Goal: Information Seeking & Learning: Understand process/instructions

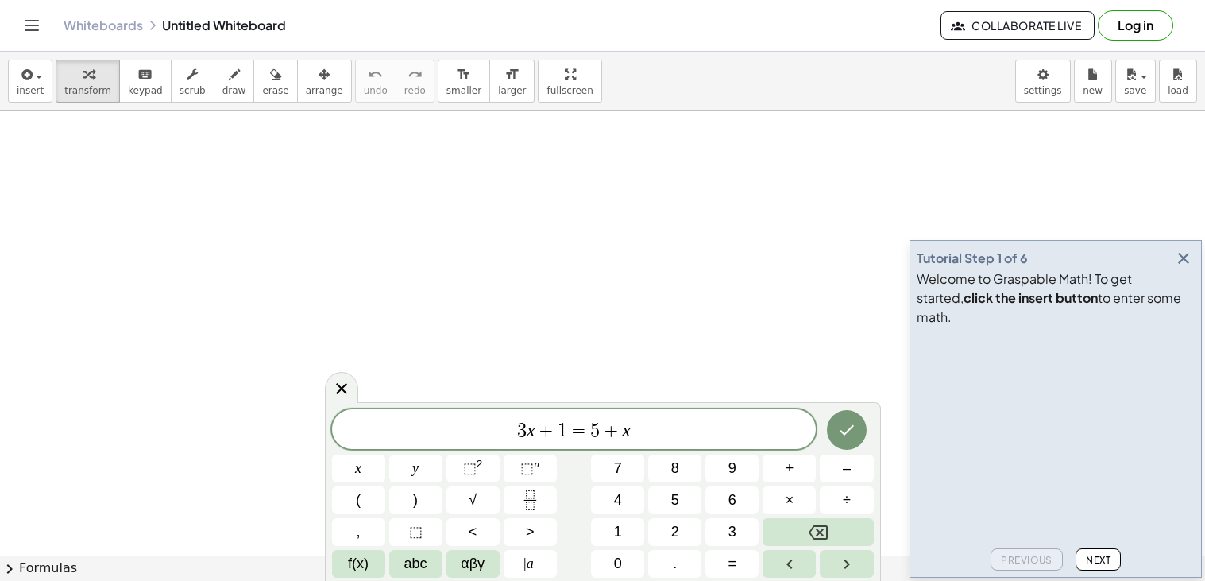
click at [873, 268] on icon "button" at bounding box center [1183, 258] width 19 height 19
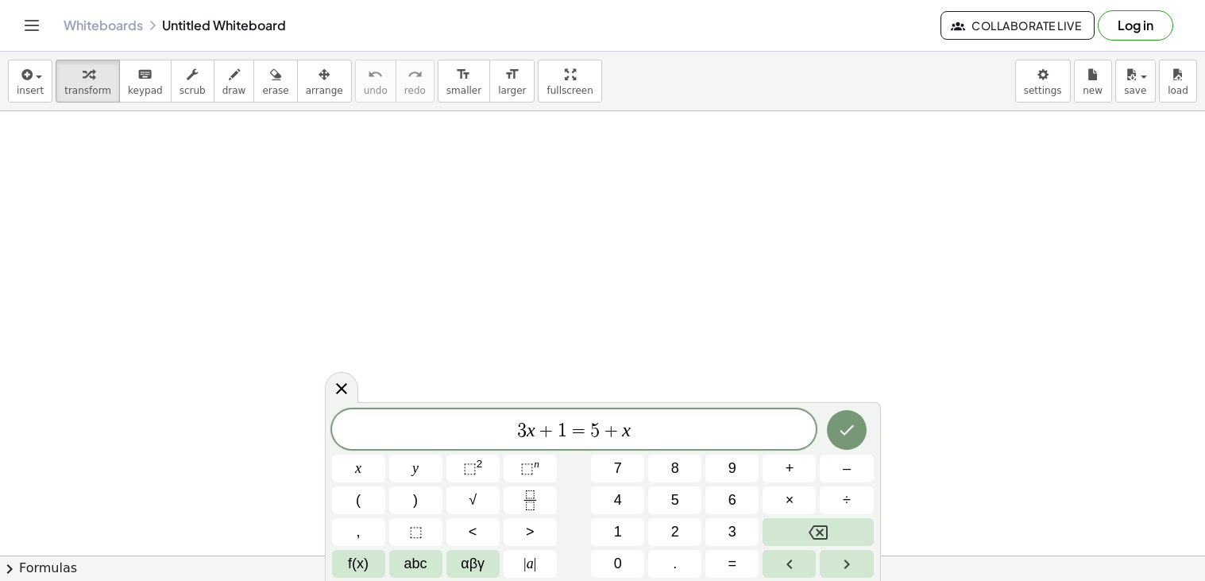
click at [635, 424] on span "3 x + 1 = 5 + x" at bounding box center [574, 431] width 485 height 22
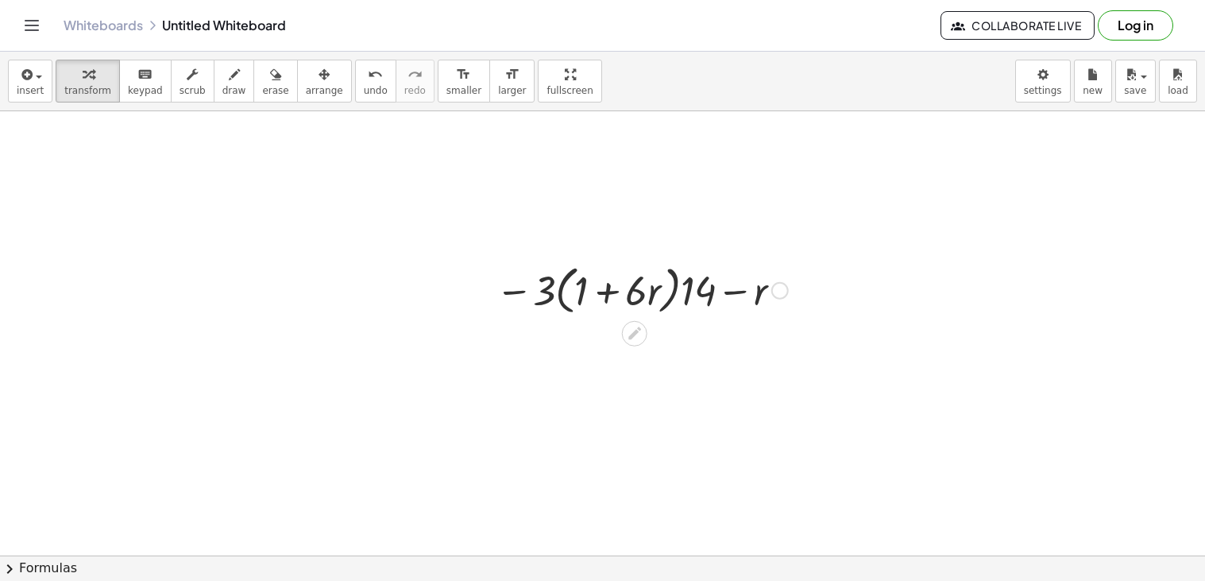
click at [675, 273] on div at bounding box center [642, 289] width 308 height 60
click at [779, 292] on div at bounding box center [780, 290] width 17 height 17
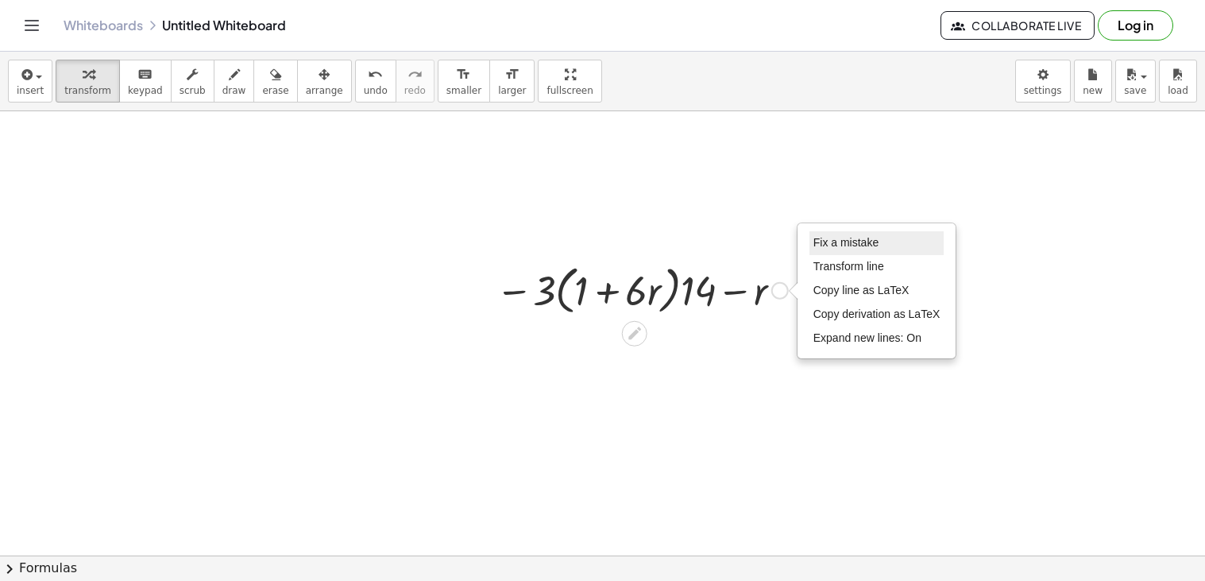
click at [827, 246] on span "Fix a mistake" at bounding box center [846, 242] width 65 height 13
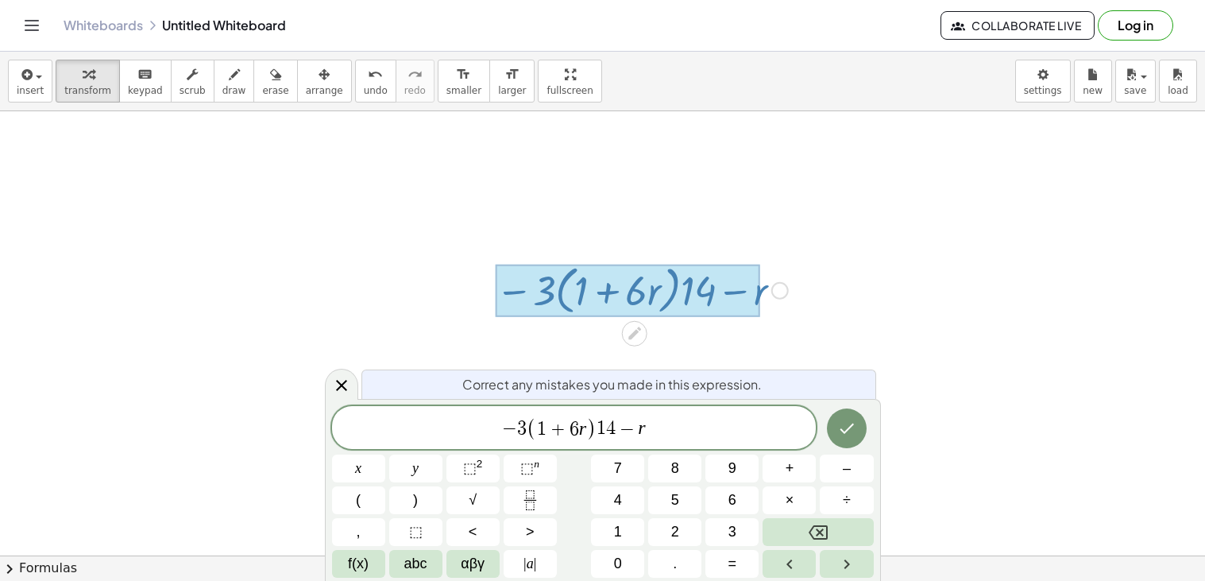
click at [598, 420] on span "1" at bounding box center [602, 429] width 10 height 19
click at [835, 436] on button "Done" at bounding box center [847, 428] width 40 height 40
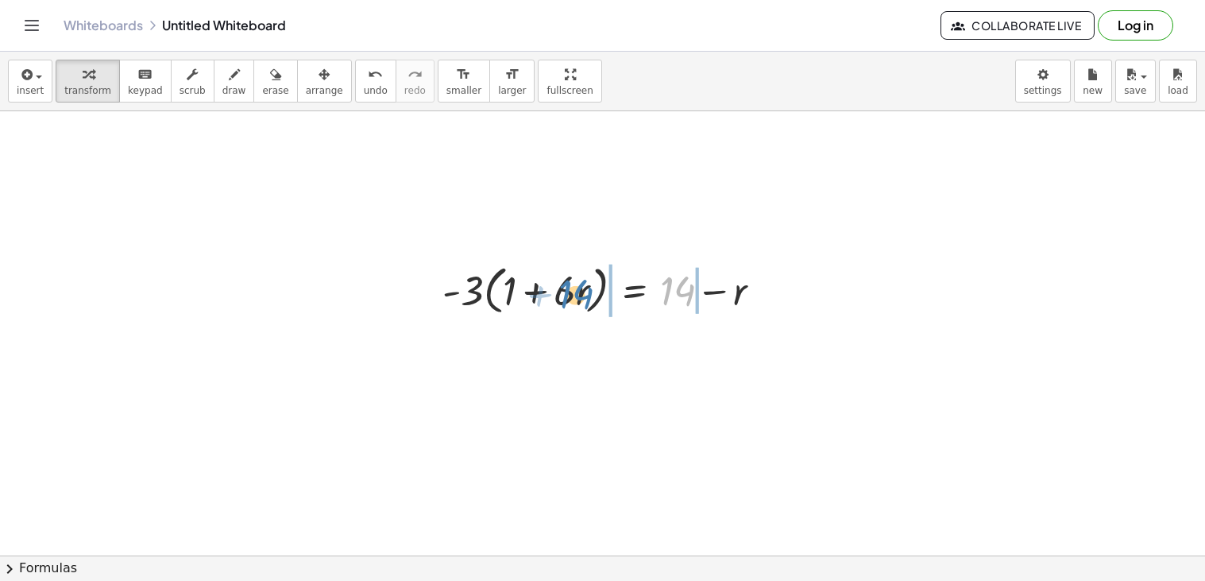
drag, startPoint x: 677, startPoint y: 302, endPoint x: 574, endPoint y: 306, distance: 102.6
click at [574, 306] on div at bounding box center [608, 289] width 347 height 60
drag, startPoint x: 470, startPoint y: 299, endPoint x: 567, endPoint y: 308, distance: 96.5
click at [567, 308] on div at bounding box center [608, 289] width 347 height 60
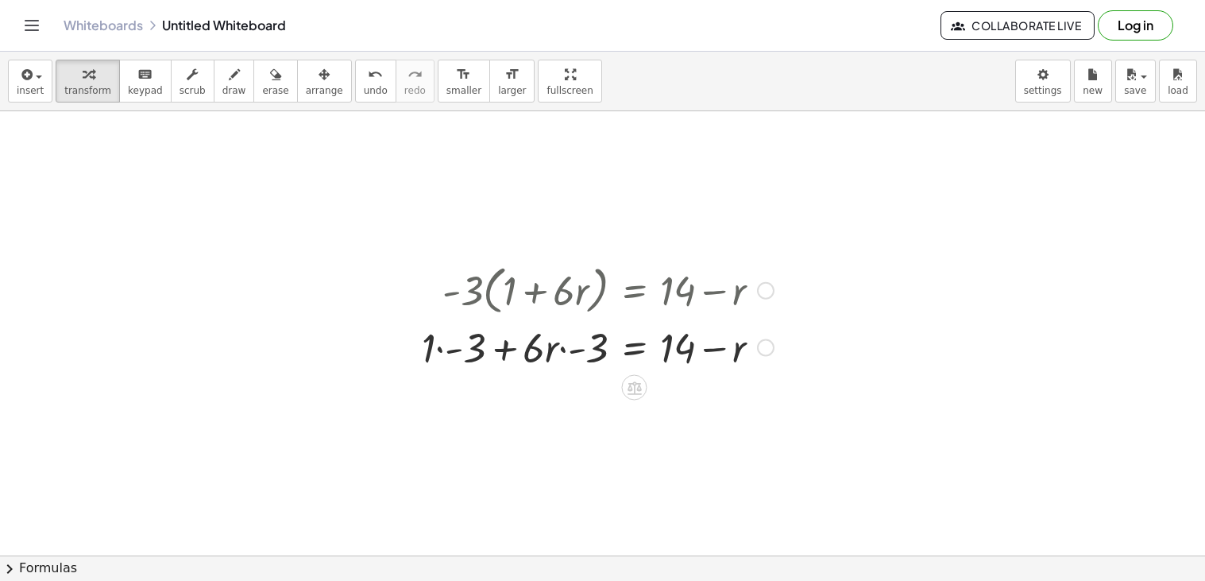
click at [563, 352] on div at bounding box center [598, 346] width 368 height 54
click at [432, 346] on div at bounding box center [598, 346] width 368 height 54
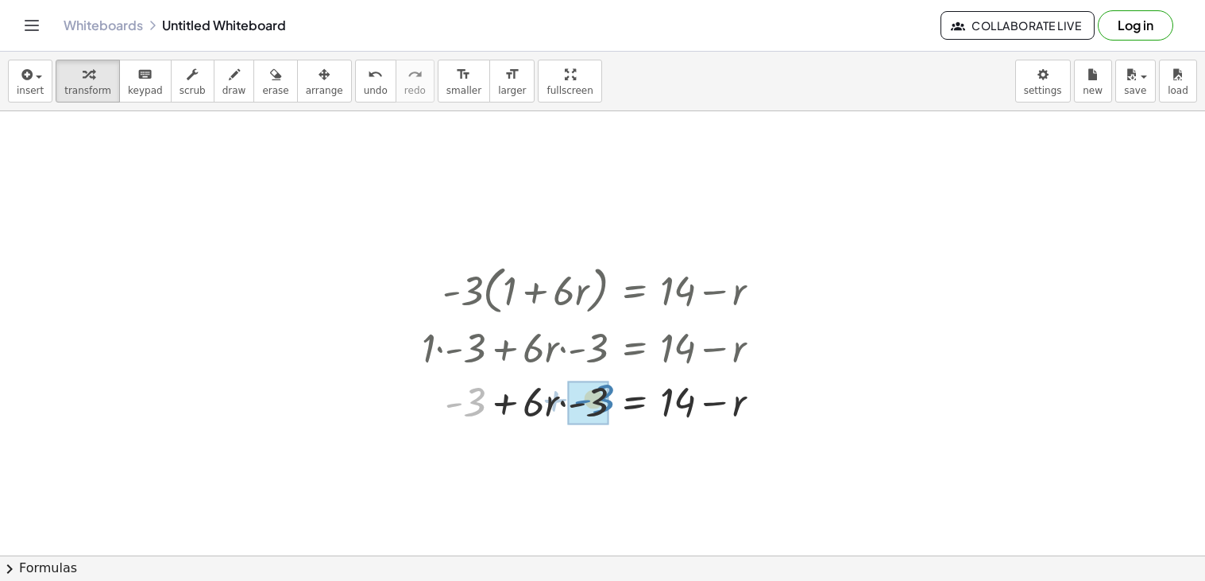
drag, startPoint x: 479, startPoint y: 398, endPoint x: 608, endPoint y: 395, distance: 128.8
click at [592, 406] on div at bounding box center [604, 400] width 356 height 54
drag, startPoint x: 476, startPoint y: 404, endPoint x: 724, endPoint y: 405, distance: 247.9
click at [724, 405] on div at bounding box center [604, 400] width 356 height 54
click at [721, 405] on div at bounding box center [609, 400] width 464 height 54
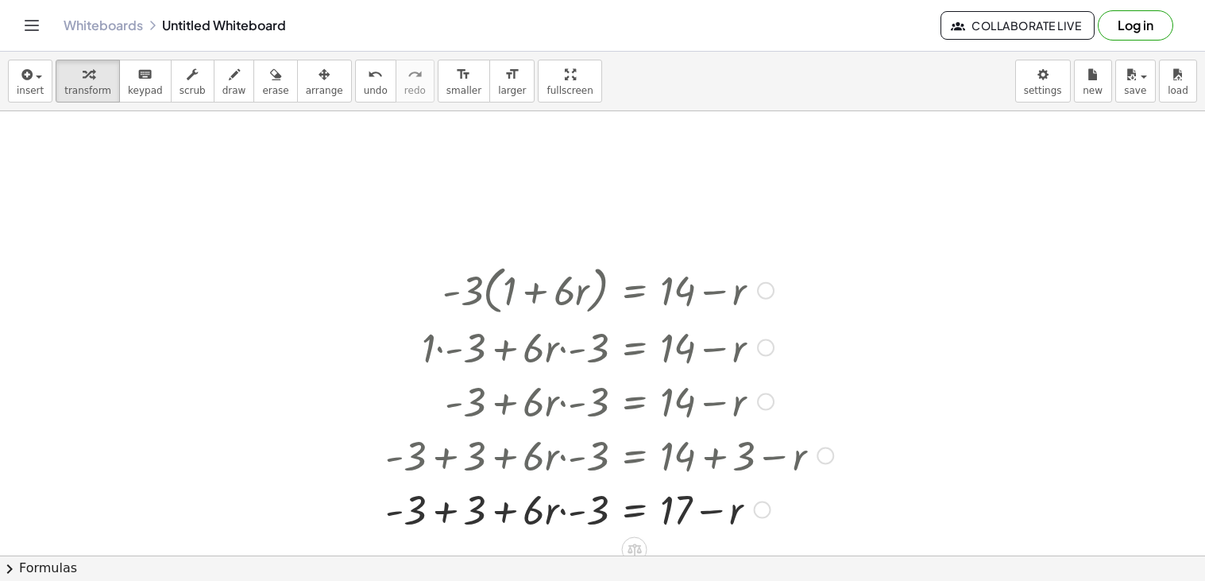
click at [432, 506] on div at bounding box center [609, 509] width 464 height 54
drag, startPoint x: 538, startPoint y: 507, endPoint x: 518, endPoint y: 502, distance: 20.4
click at [518, 502] on div at bounding box center [609, 509] width 464 height 54
click at [567, 511] on div at bounding box center [609, 509] width 464 height 54
click at [564, 513] on div at bounding box center [609, 509] width 464 height 54
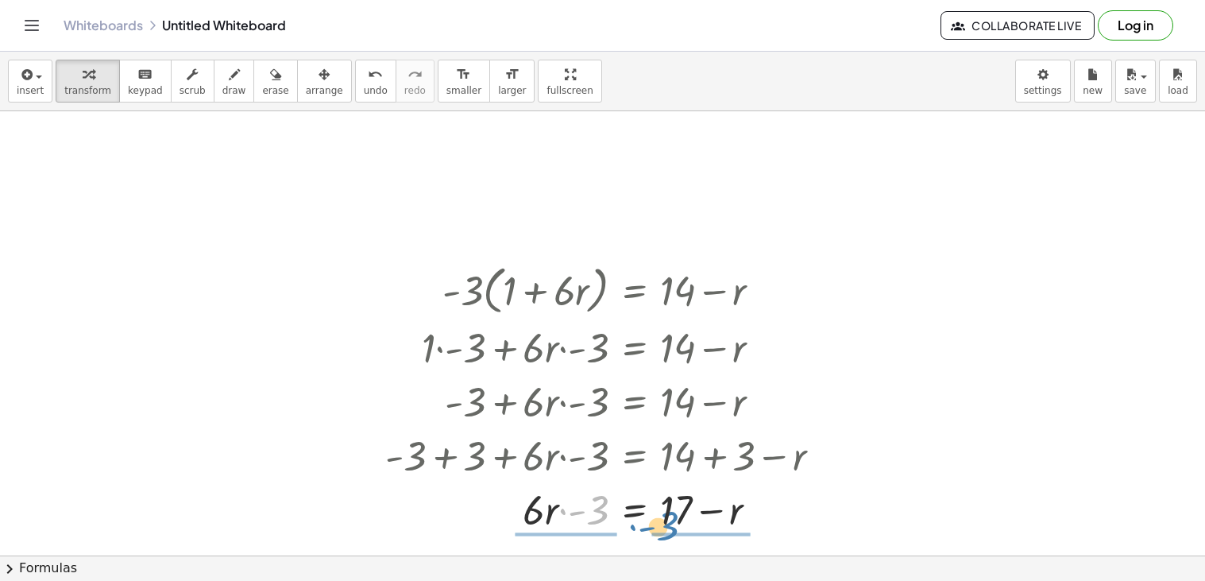
drag, startPoint x: 591, startPoint y: 509, endPoint x: 665, endPoint y: 525, distance: 75.6
click at [665, 525] on div at bounding box center [609, 509] width 464 height 54
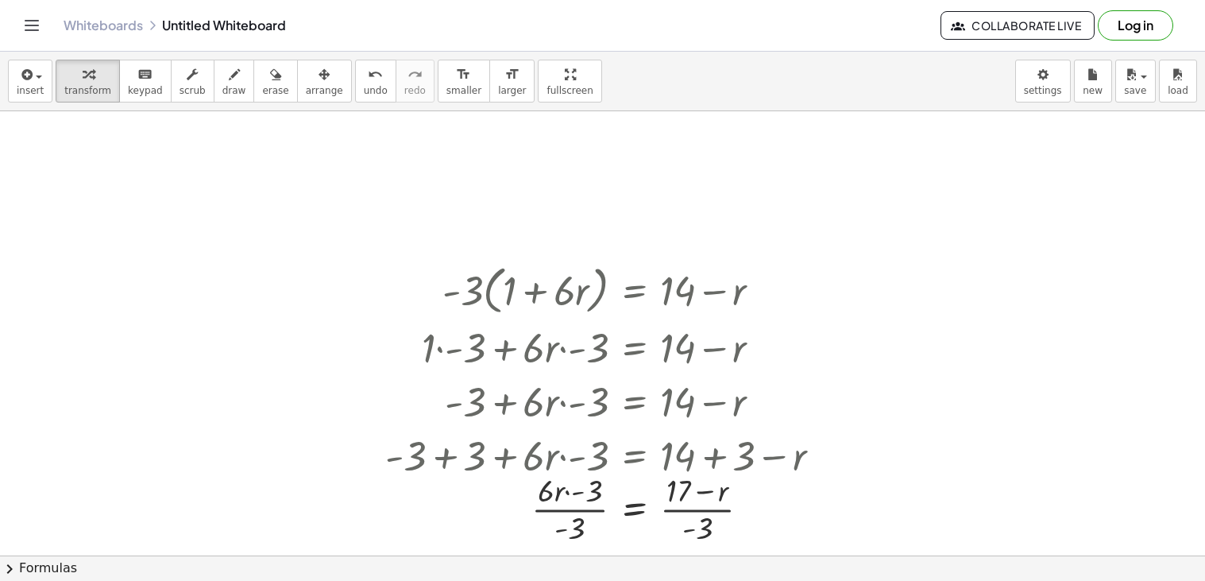
scroll to position [85, 0]
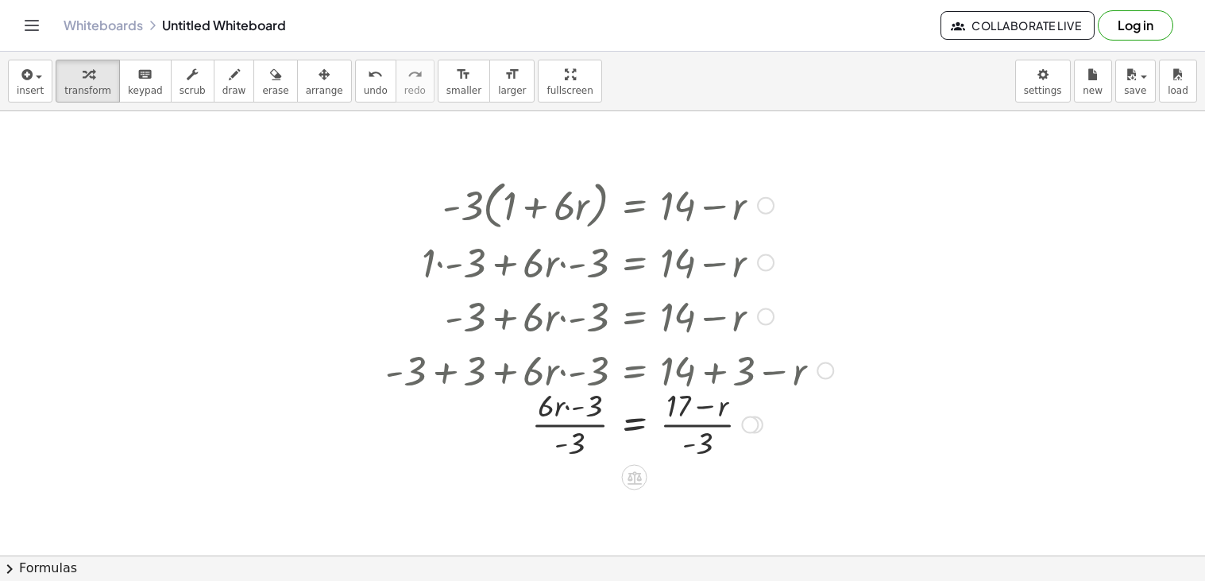
click at [598, 427] on div at bounding box center [609, 423] width 464 height 79
drag, startPoint x: 711, startPoint y: 425, endPoint x: 697, endPoint y: 431, distance: 15.3
click at [697, 431] on div at bounding box center [609, 424] width 481 height 54
click at [740, 439] on div at bounding box center [593, 424] width 432 height 54
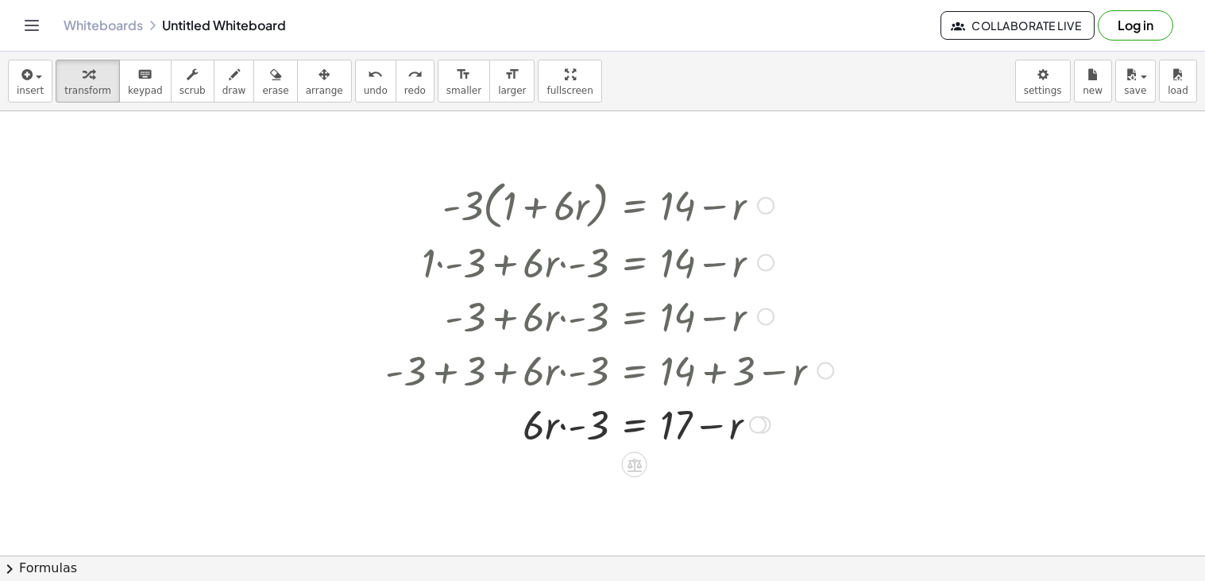
click at [733, 430] on div at bounding box center [593, 424] width 432 height 54
click at [715, 426] on div at bounding box center [593, 424] width 432 height 54
drag, startPoint x: 683, startPoint y: 426, endPoint x: 602, endPoint y: 425, distance: 80.3
click at [602, 425] on div at bounding box center [593, 424] width 432 height 54
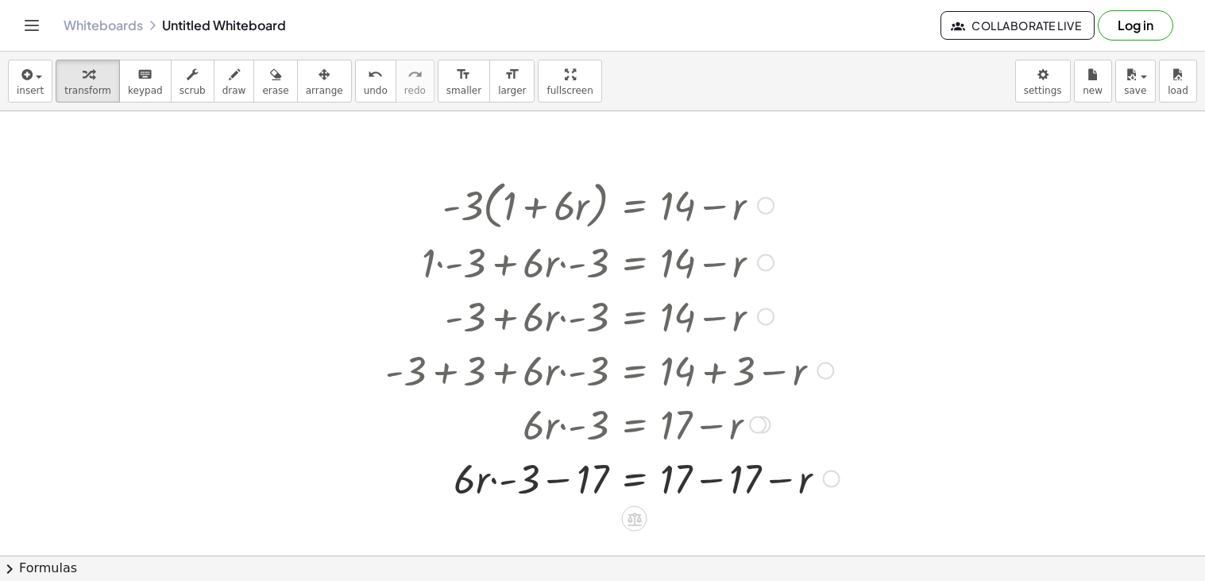
click at [559, 473] on div at bounding box center [612, 478] width 470 height 54
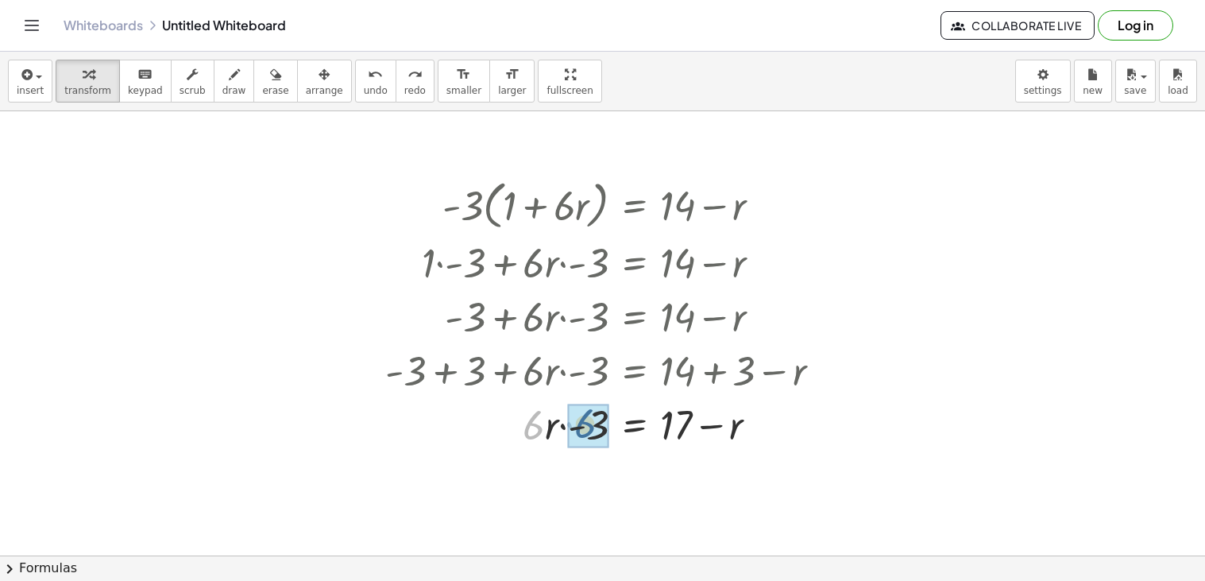
drag, startPoint x: 537, startPoint y: 431, endPoint x: 590, endPoint y: 430, distance: 53.2
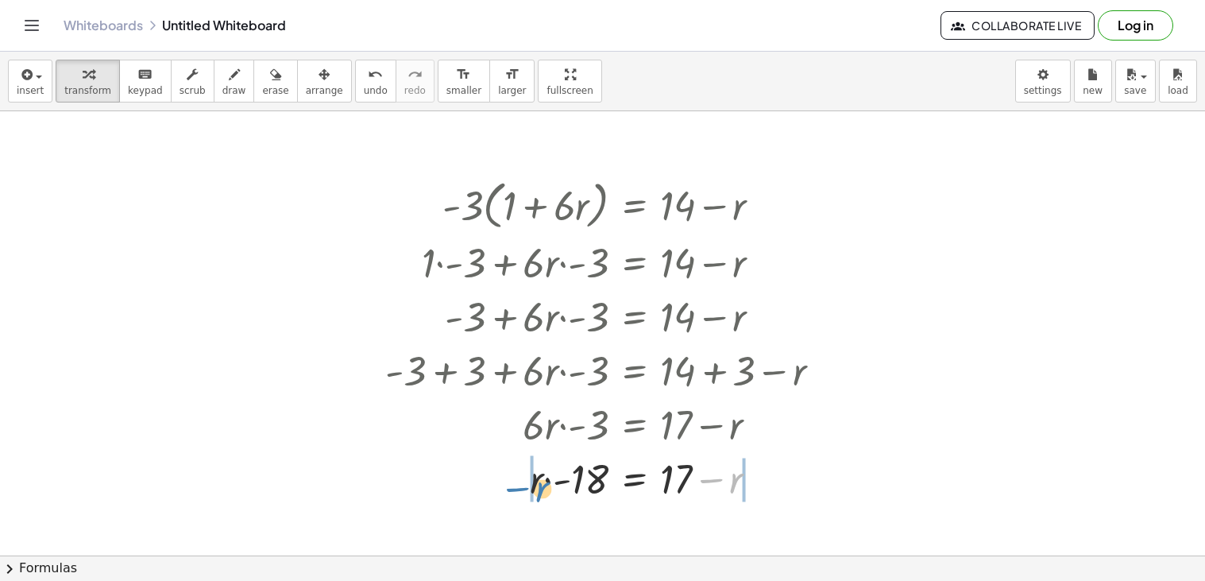
drag, startPoint x: 734, startPoint y: 483, endPoint x: 539, endPoint y: 493, distance: 195.7
click at [539, 493] on div at bounding box center [609, 478] width 464 height 54
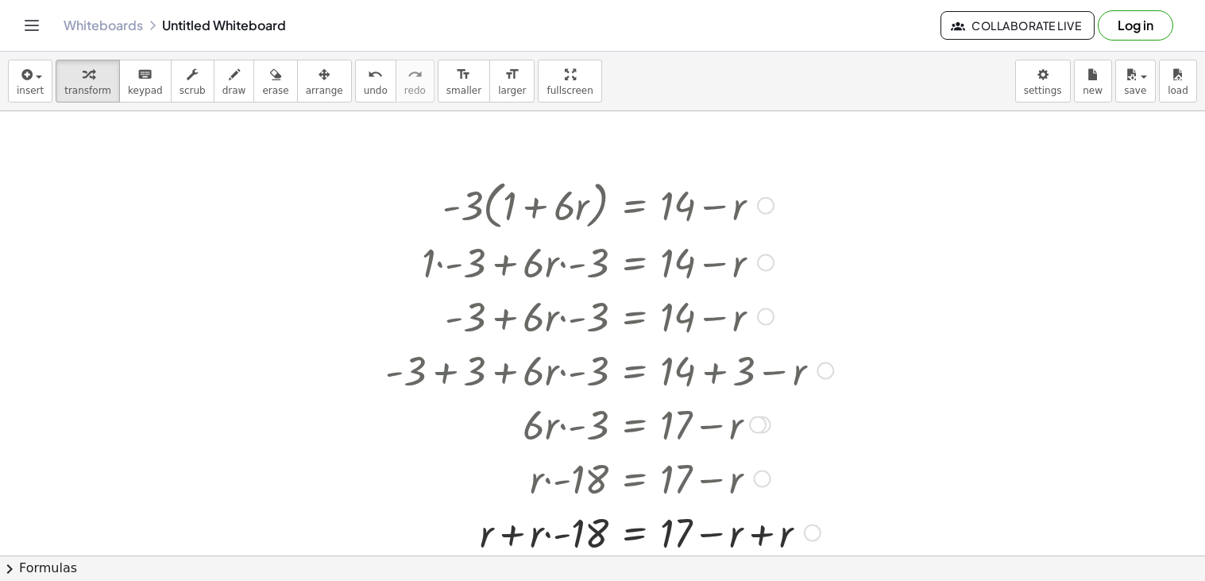
click at [509, 524] on div at bounding box center [609, 532] width 464 height 54
click at [760, 534] on div at bounding box center [609, 532] width 464 height 54
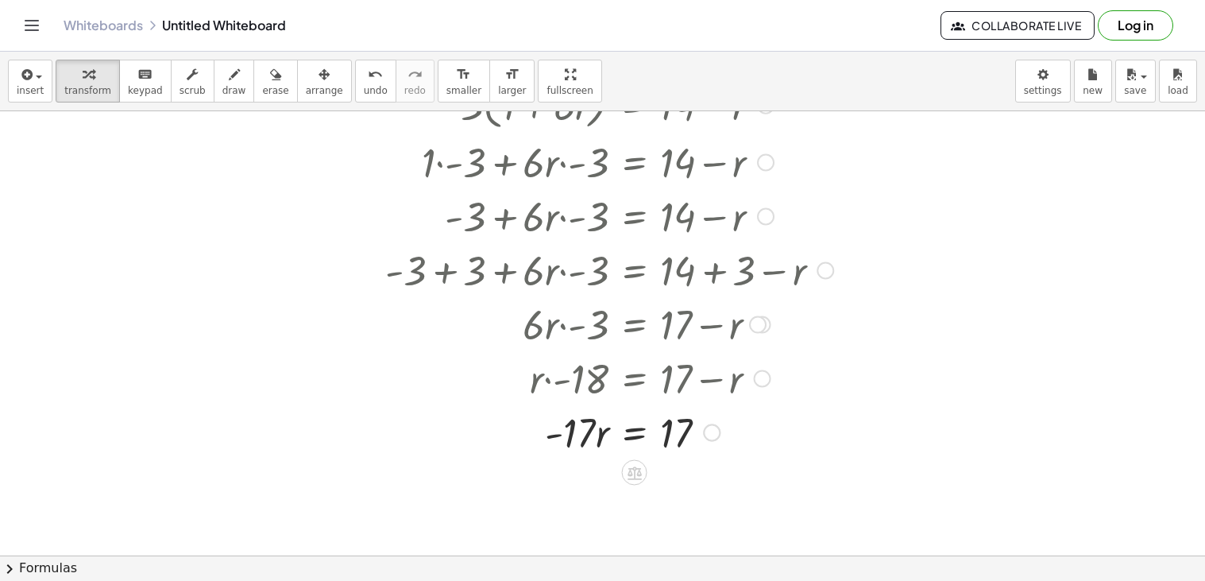
scroll to position [216, 0]
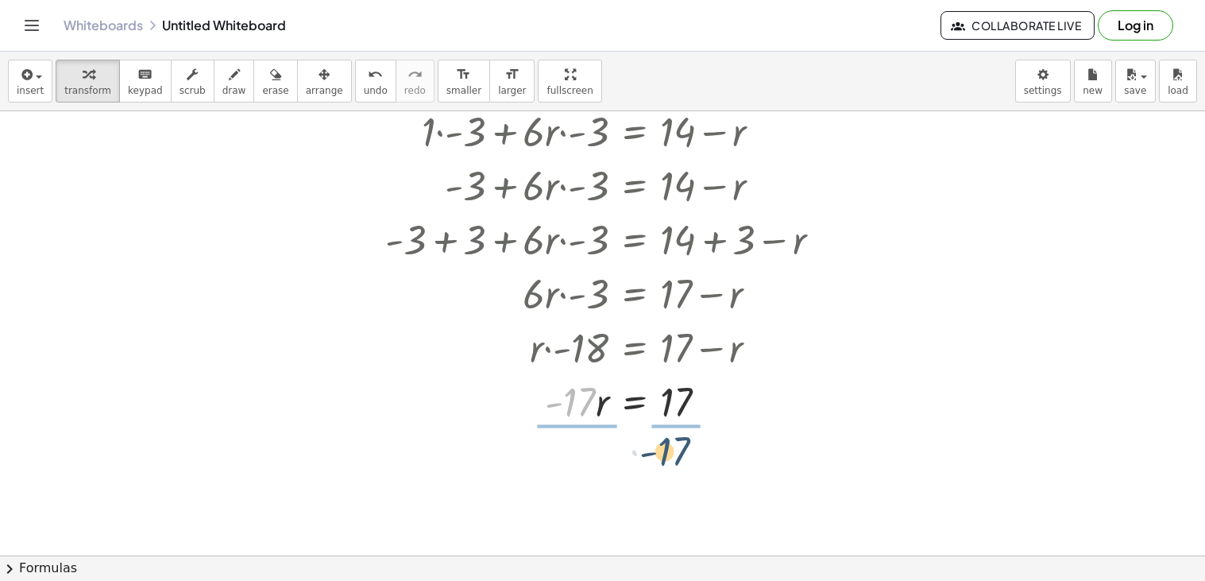
drag, startPoint x: 577, startPoint y: 408, endPoint x: 672, endPoint y: 455, distance: 106.6
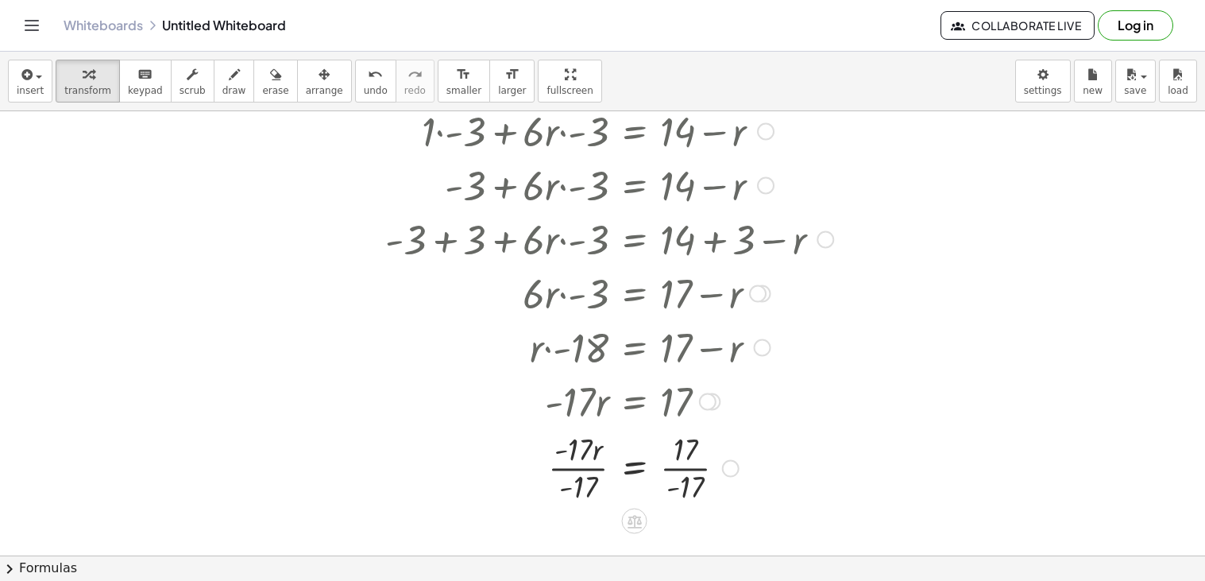
click at [576, 463] on div at bounding box center [609, 466] width 464 height 79
click at [680, 468] on div at bounding box center [609, 466] width 464 height 79
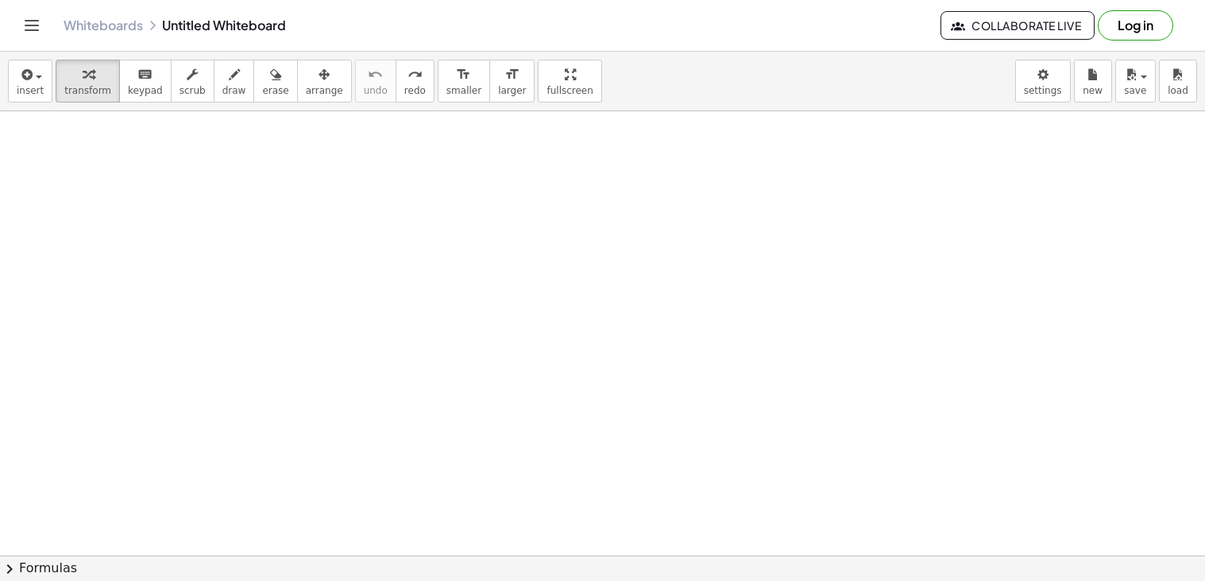
scroll to position [0, 0]
